Goal: Task Accomplishment & Management: Complete application form

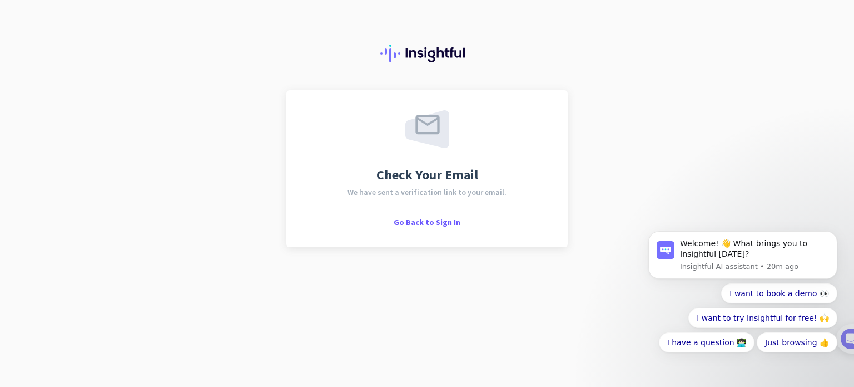
click at [447, 221] on span "Go Back to Sign In" at bounding box center [427, 222] width 67 height 10
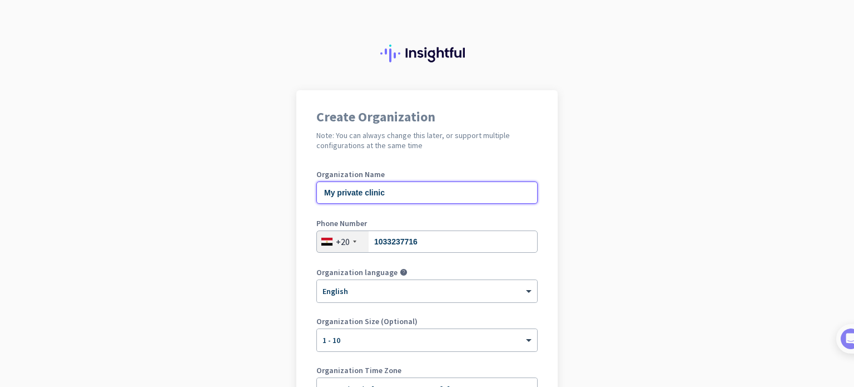
click at [453, 191] on input "My private clinic" at bounding box center [427, 192] width 221 height 22
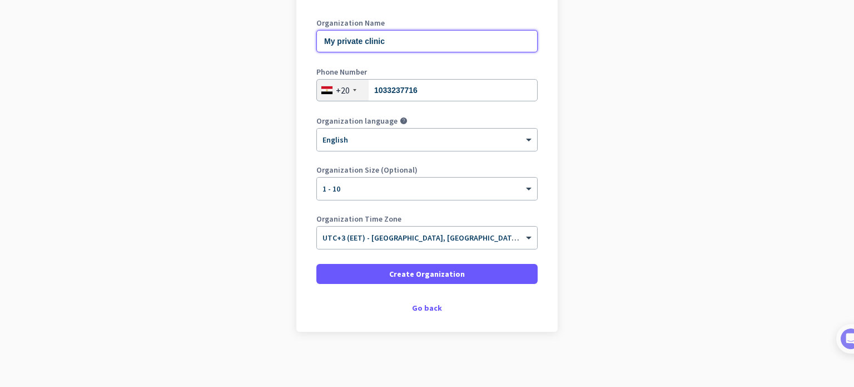
scroll to position [96, 0]
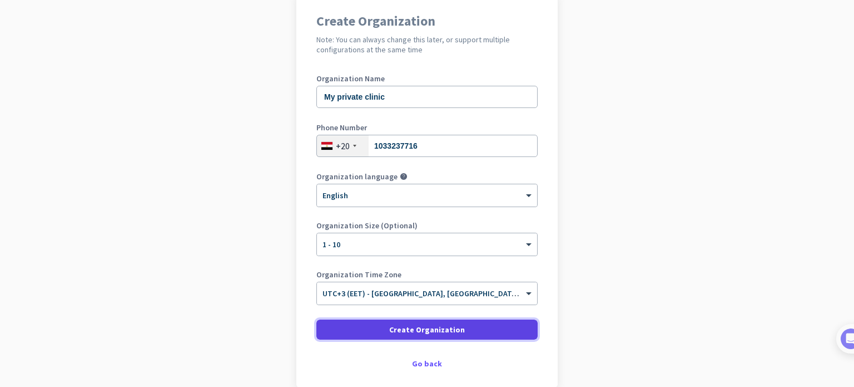
click at [438, 331] on span "Create Organization" at bounding box center [427, 329] width 76 height 11
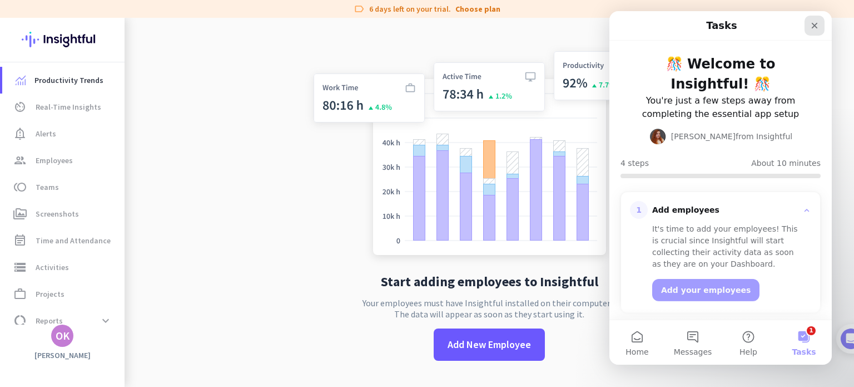
click at [813, 29] on icon "Close" at bounding box center [814, 25] width 9 height 9
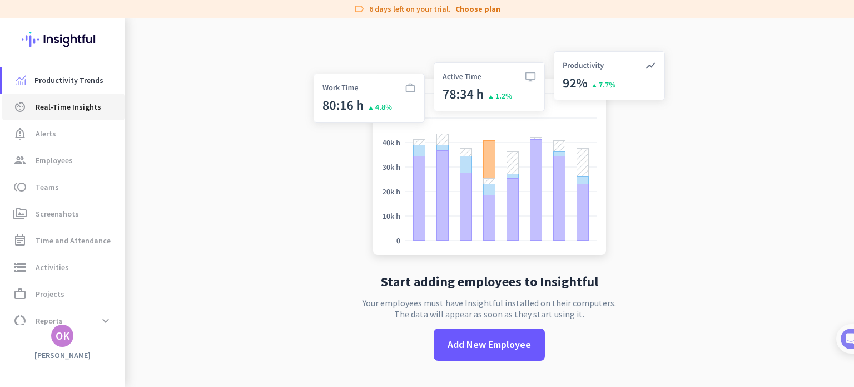
click at [62, 111] on span "Real-Time Insights" at bounding box center [69, 106] width 66 height 13
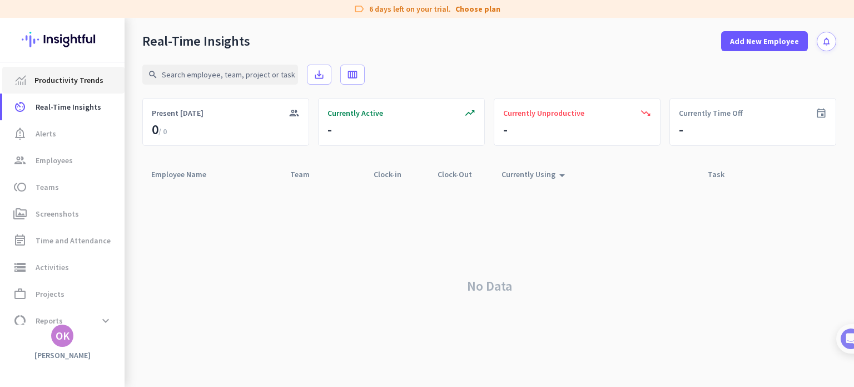
click at [80, 80] on span "Productivity Trends" at bounding box center [68, 79] width 69 height 13
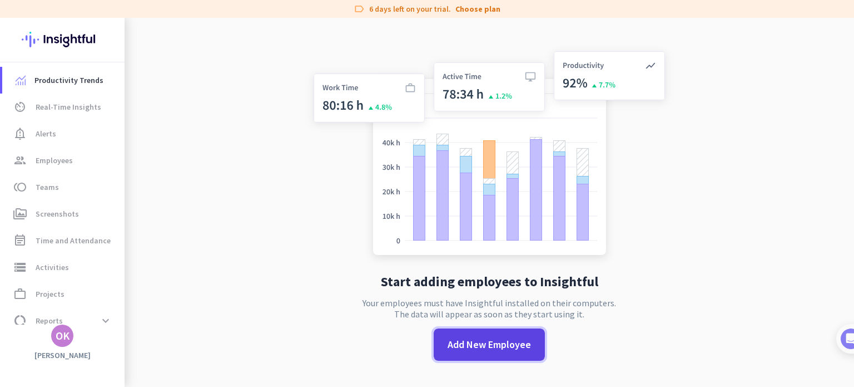
click at [507, 341] on span "Add New Employee" at bounding box center [489, 344] width 83 height 14
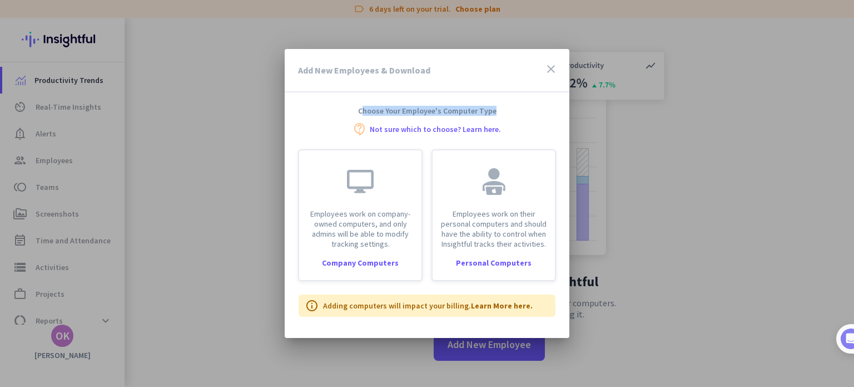
drag, startPoint x: 365, startPoint y: 107, endPoint x: 496, endPoint y: 110, distance: 130.8
click at [496, 110] on h4 "Choose Your Employee's Computer Type" at bounding box center [427, 111] width 285 height 10
click at [505, 106] on h4 "Choose Your Employee's Computer Type" at bounding box center [427, 111] width 285 height 10
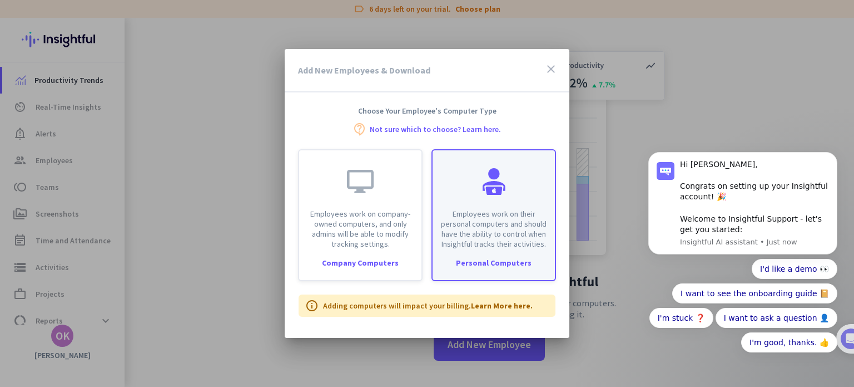
click at [507, 247] on p "Employees work on their personal computers and should have the ability to contr…" at bounding box center [493, 229] width 109 height 40
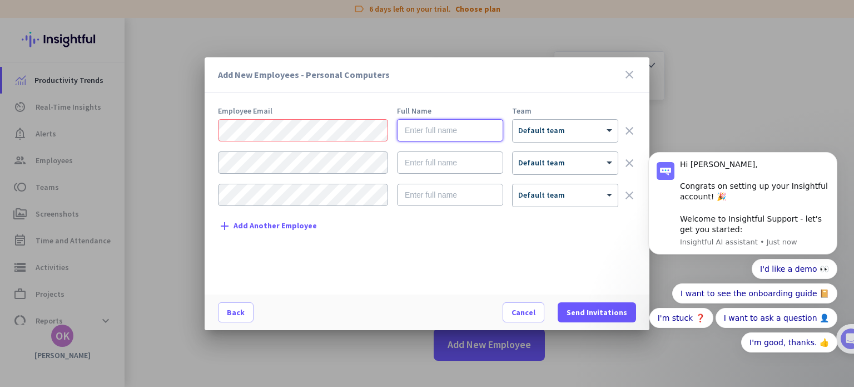
click at [472, 133] on input "text" at bounding box center [450, 130] width 106 height 22
click at [464, 139] on input "text" at bounding box center [450, 130] width 106 height 22
type input "[PERSON_NAME]"
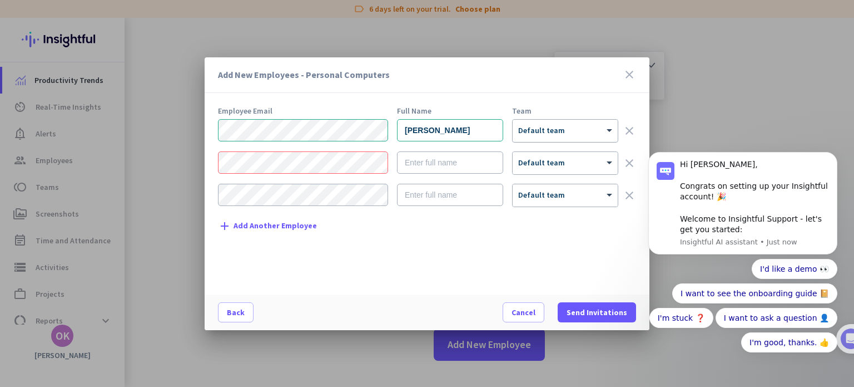
click at [567, 122] on div at bounding box center [565, 126] width 105 height 9
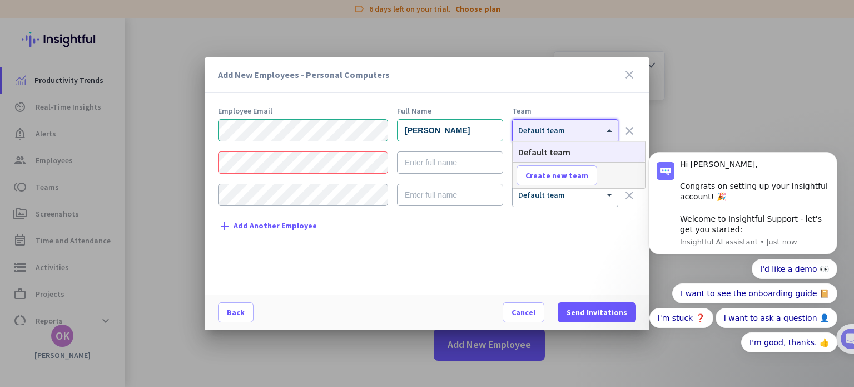
click at [563, 92] on div "Add New Employees - Personal Computers close" at bounding box center [427, 75] width 445 height 36
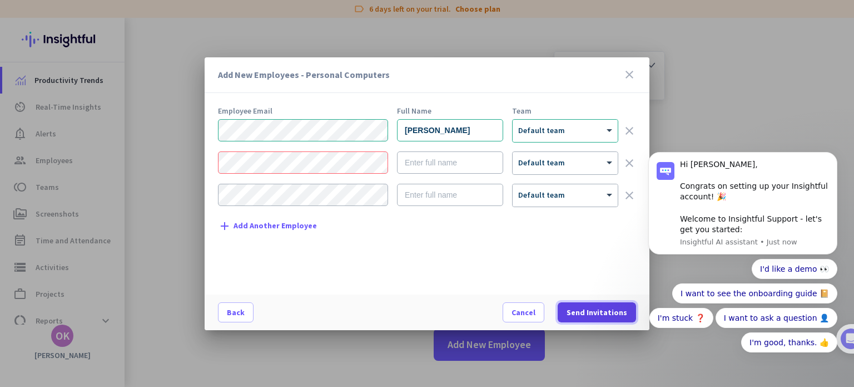
click at [587, 308] on span "Send Invitations" at bounding box center [597, 312] width 61 height 11
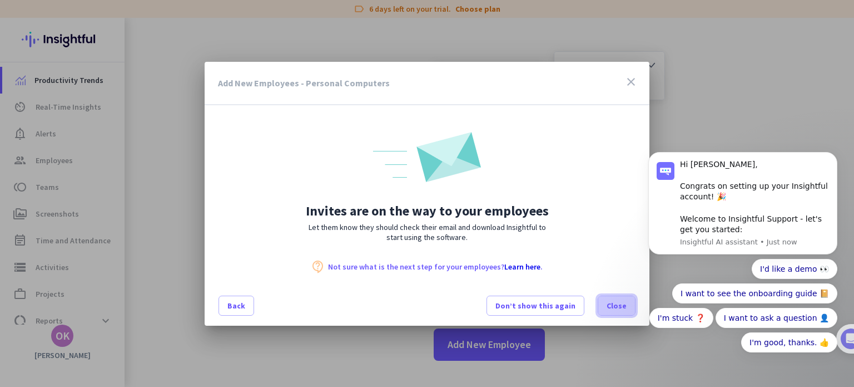
click at [621, 307] on span "Close" at bounding box center [617, 305] width 20 height 11
